Goal: Information Seeking & Learning: Learn about a topic

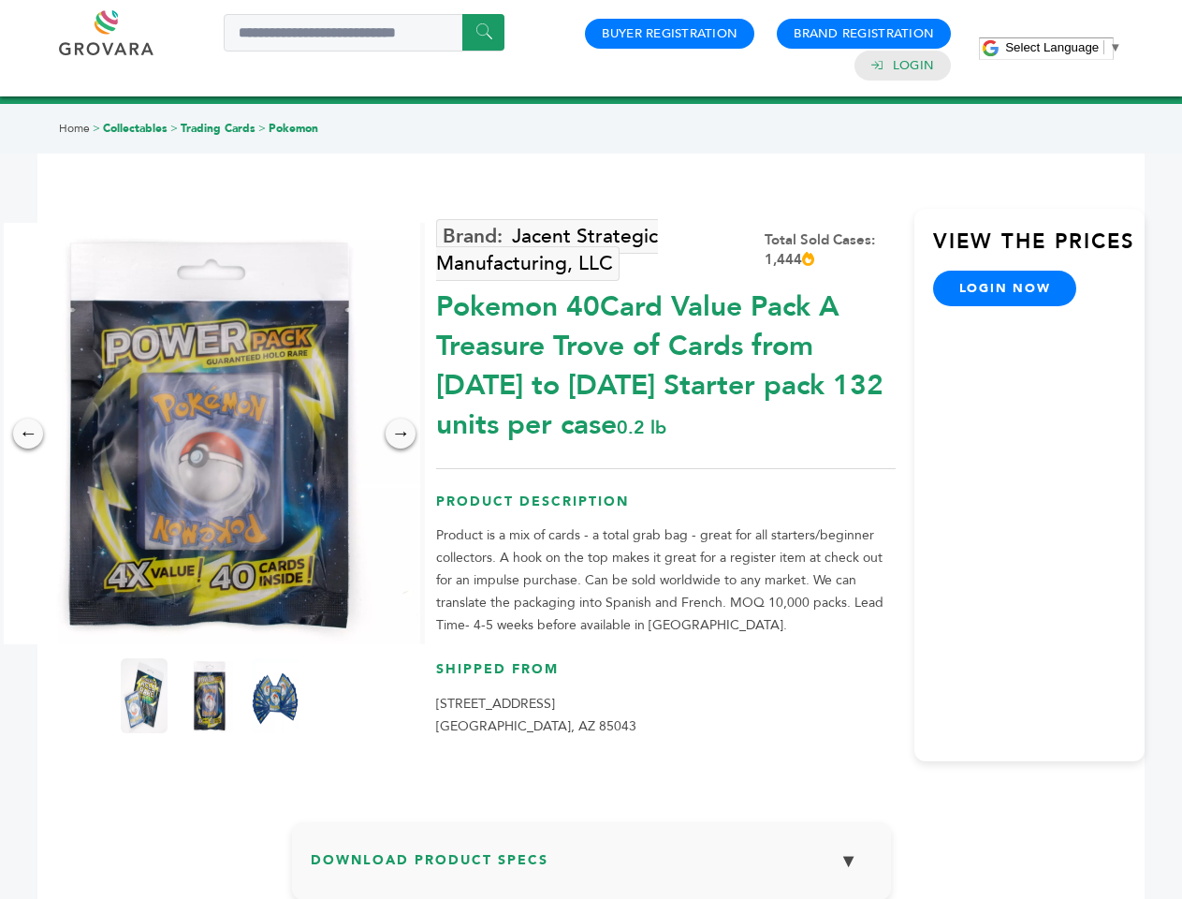
click at [1063, 47] on span "Select Language" at bounding box center [1052, 47] width 94 height 14
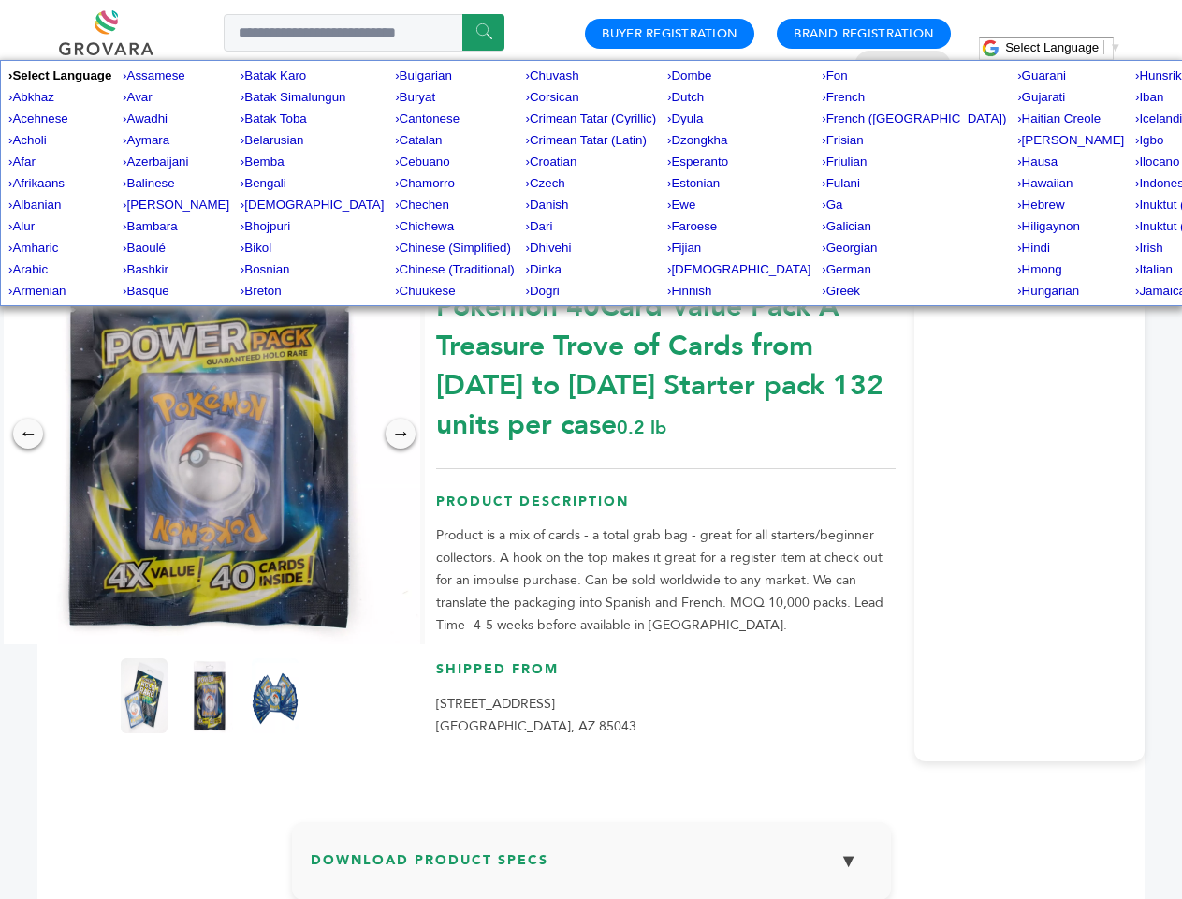
click at [210, 433] on img at bounding box center [209, 433] width 421 height 421
click at [0, 0] on div "×" at bounding box center [0, 0] width 0 height 0
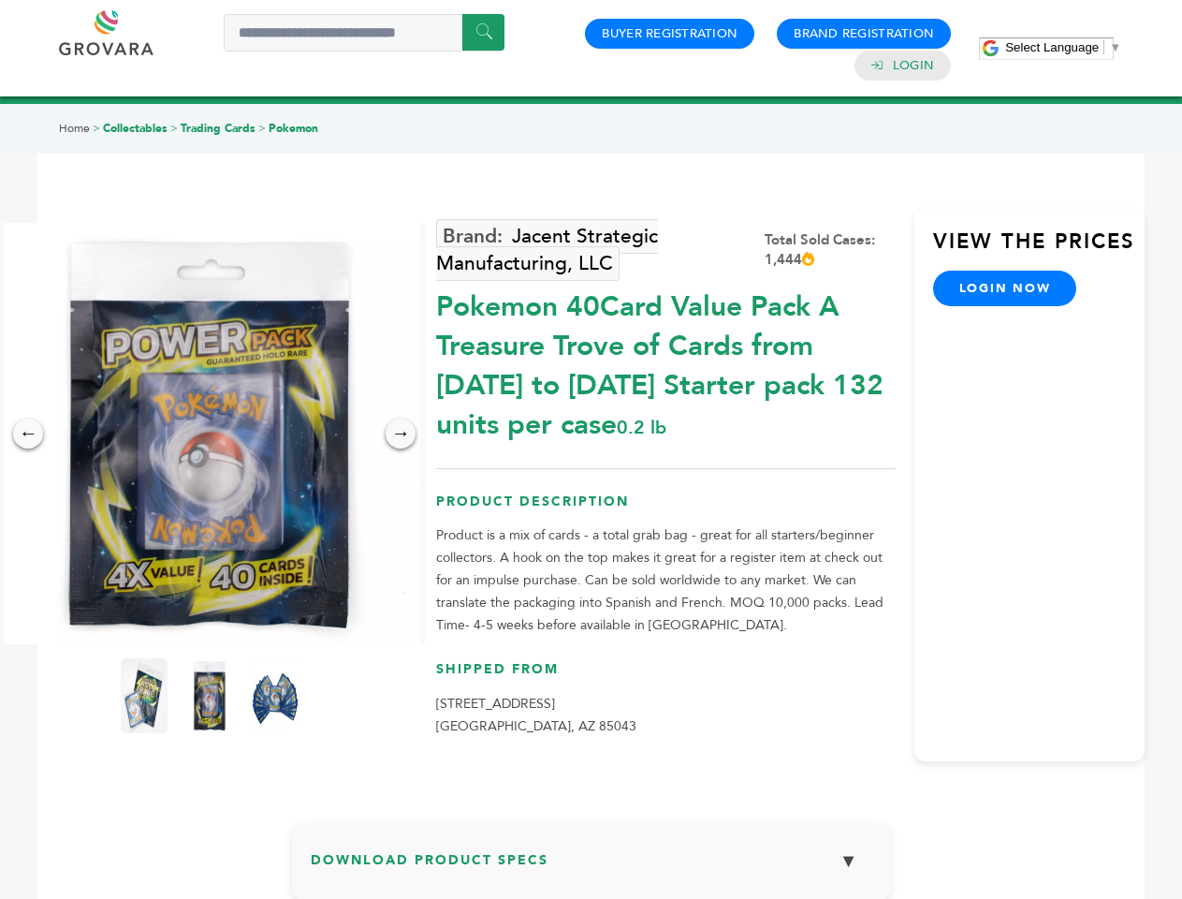
click at [401, 433] on div "→" at bounding box center [401, 433] width 30 height 30
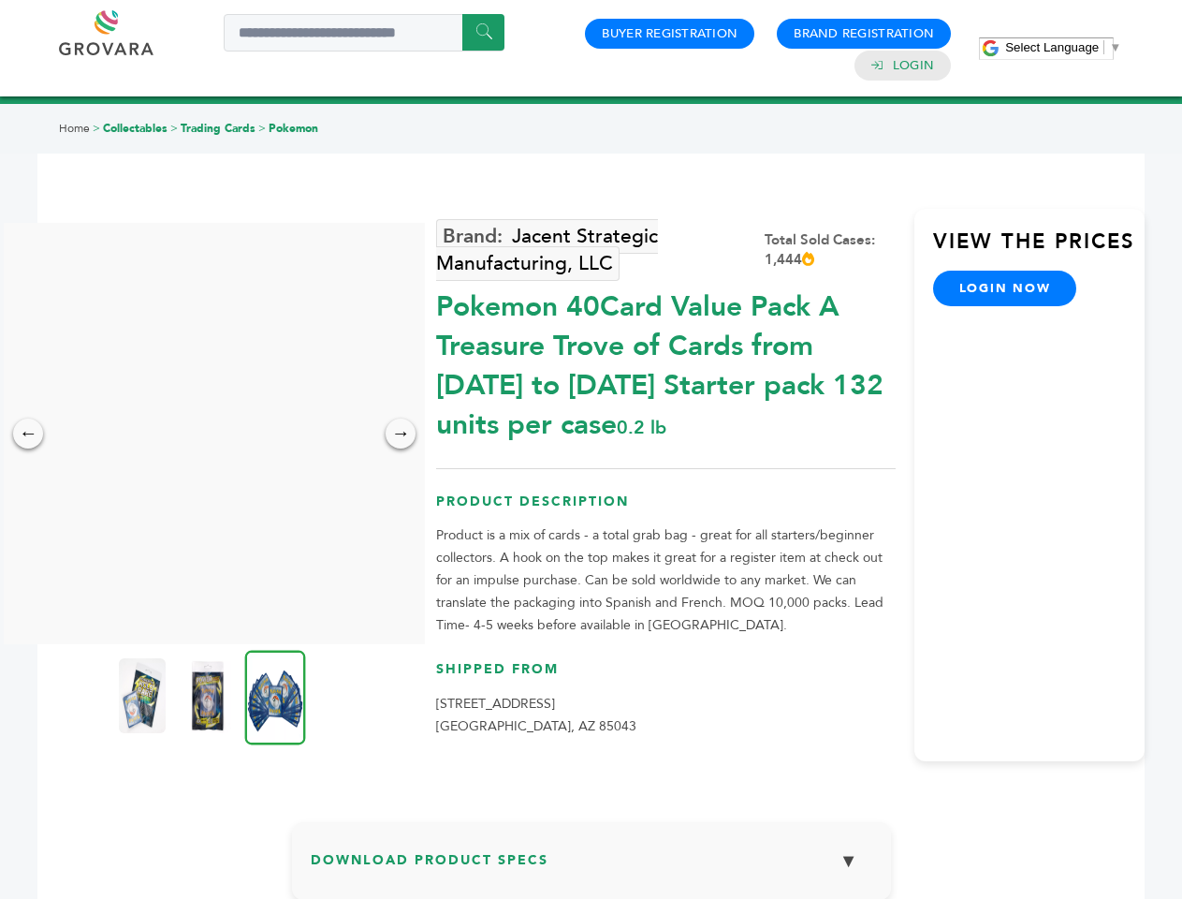
click at [144, 695] on img at bounding box center [142, 695] width 47 height 75
click at [0, 0] on div "×" at bounding box center [0, 0] width 0 height 0
click at [275, 695] on img at bounding box center [275, 697] width 61 height 95
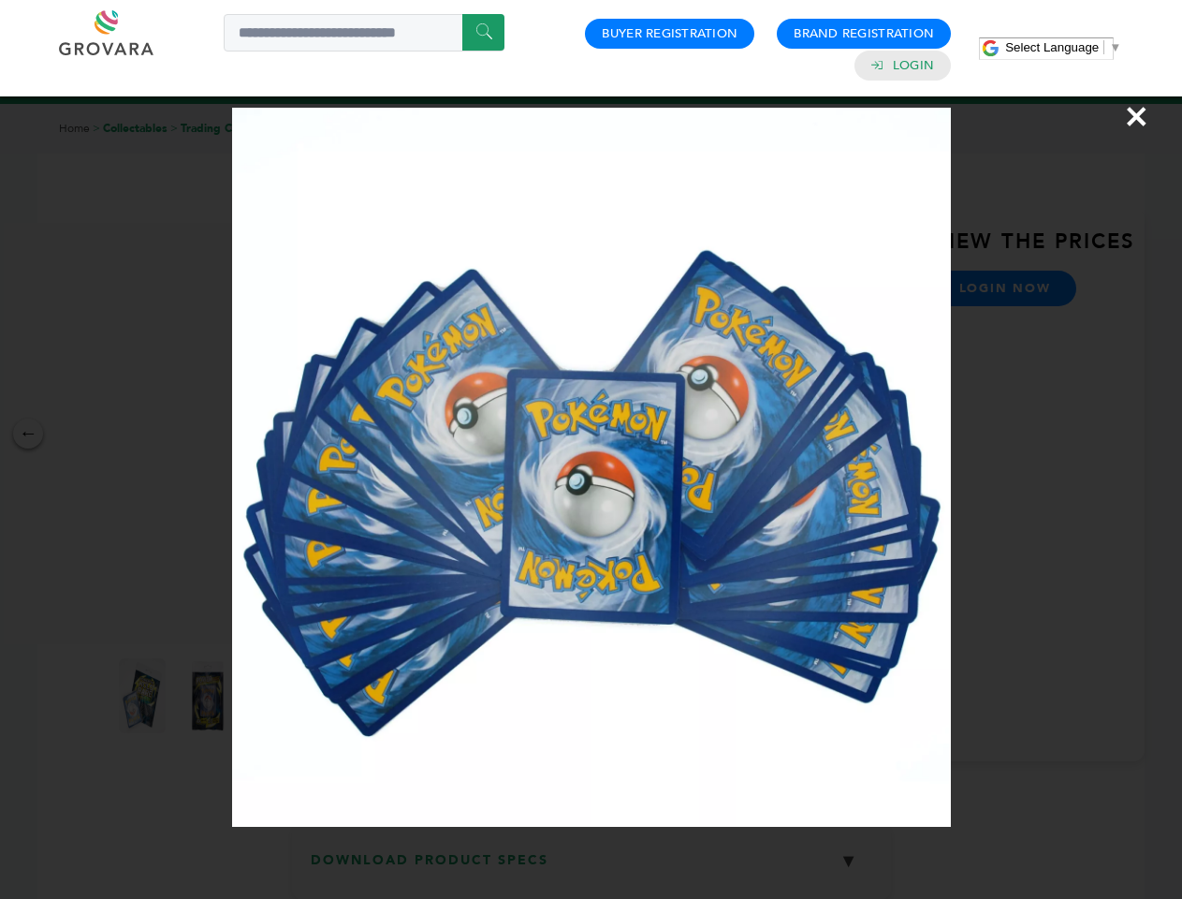
click at [592, 868] on div "×" at bounding box center [591, 449] width 1182 height 899
